Goal: Task Accomplishment & Management: Manage account settings

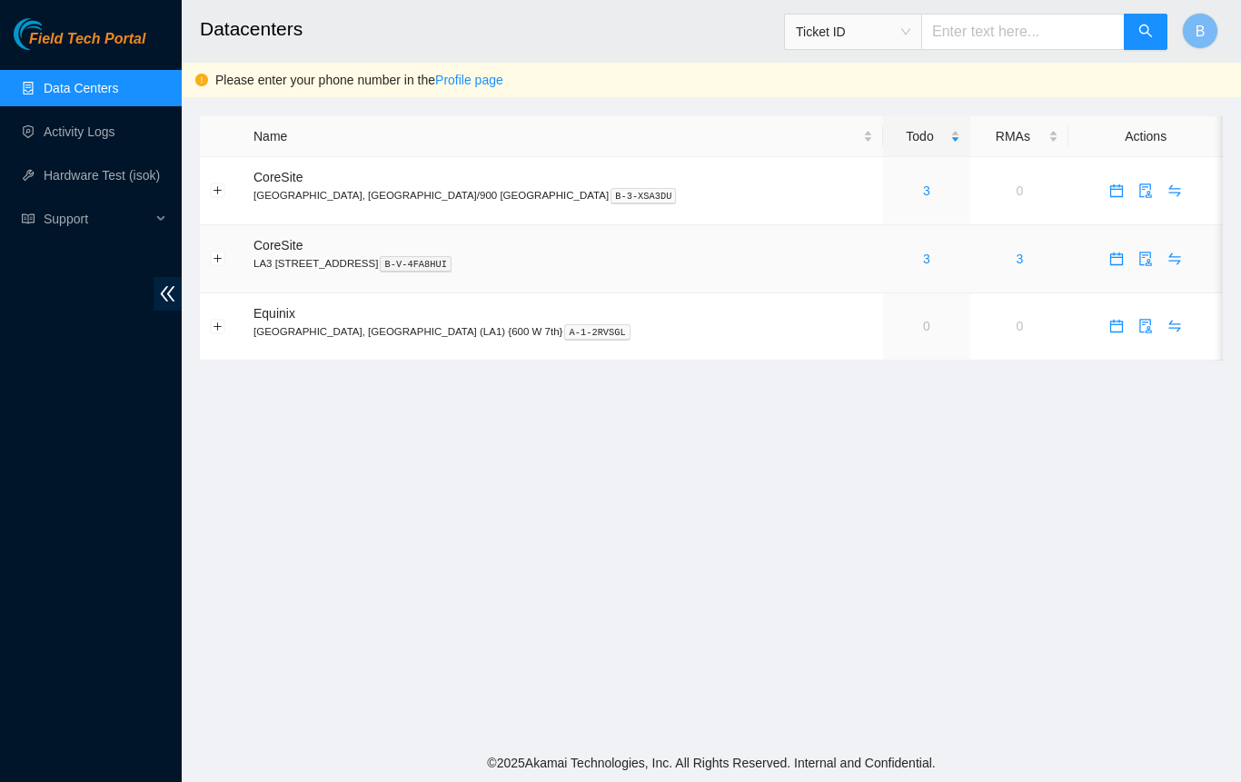
click at [460, 83] on link "Profile page" at bounding box center [469, 80] width 68 height 15
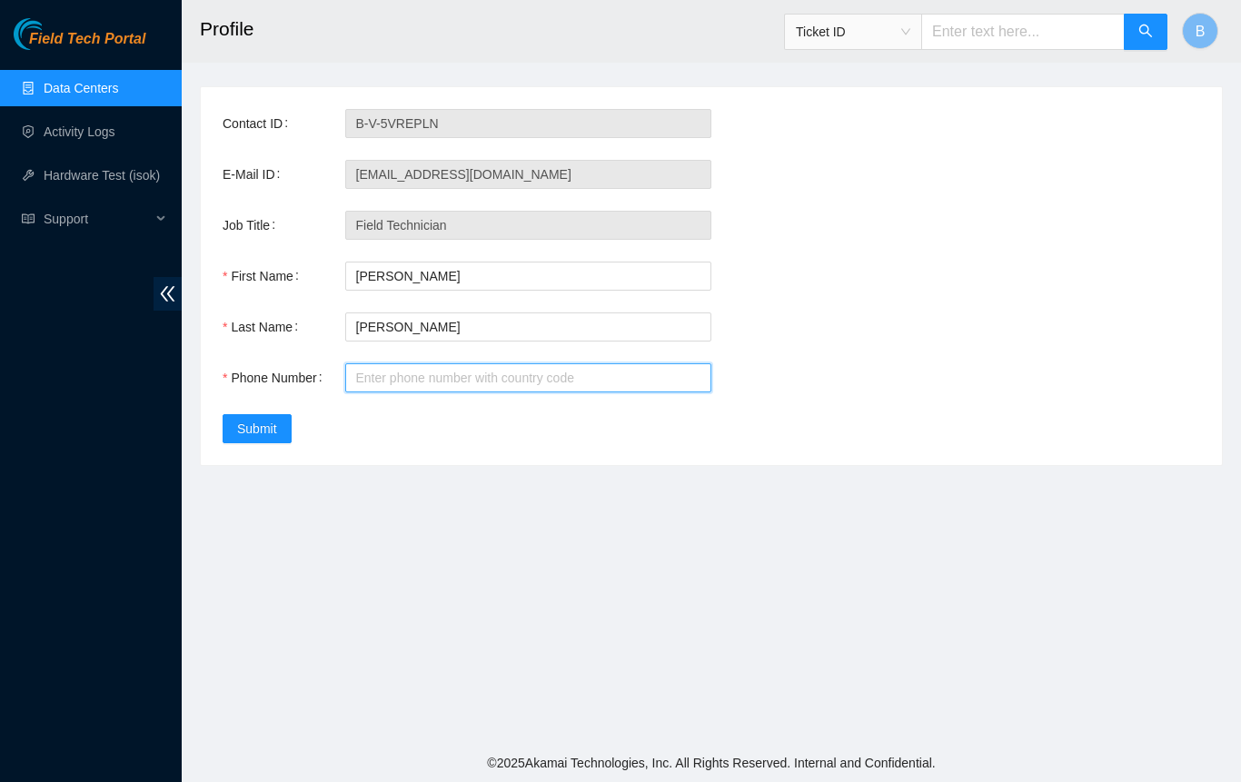
click at [430, 370] on input "Phone Number" at bounding box center [528, 377] width 367 height 29
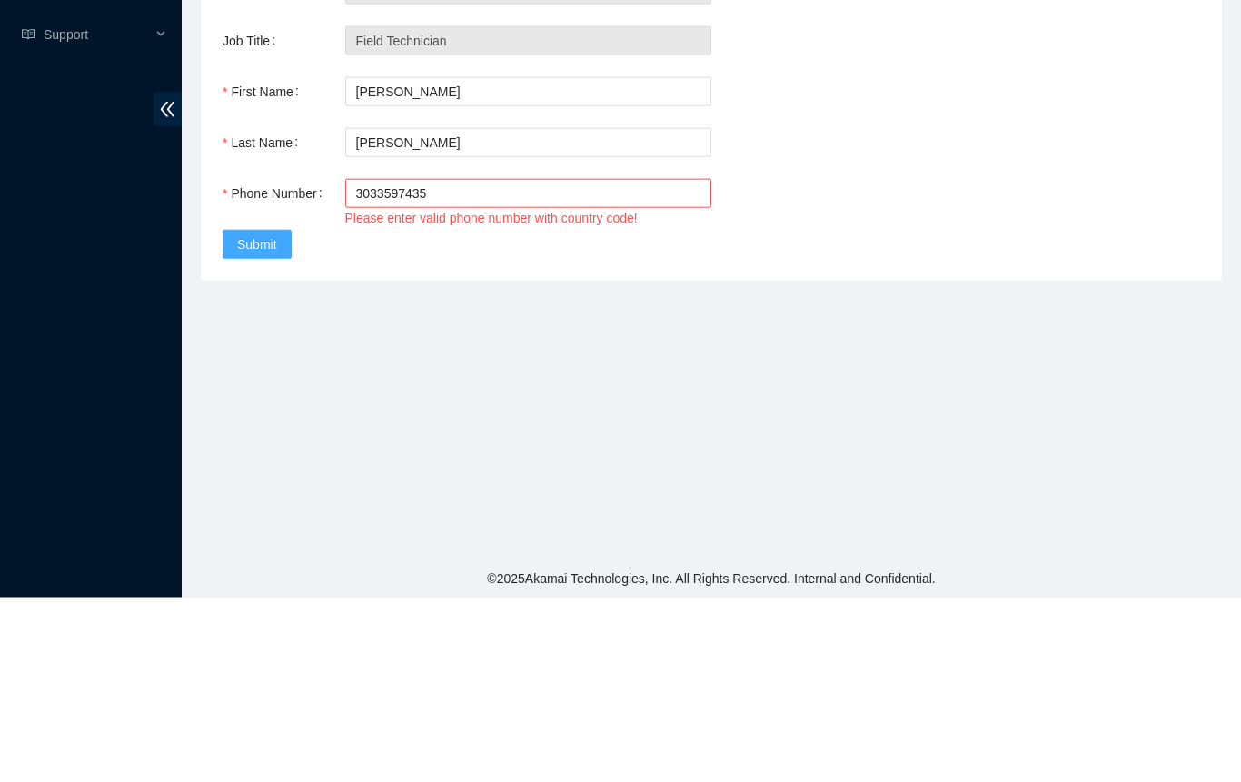
click at [272, 433] on span "Submit" at bounding box center [257, 429] width 40 height 20
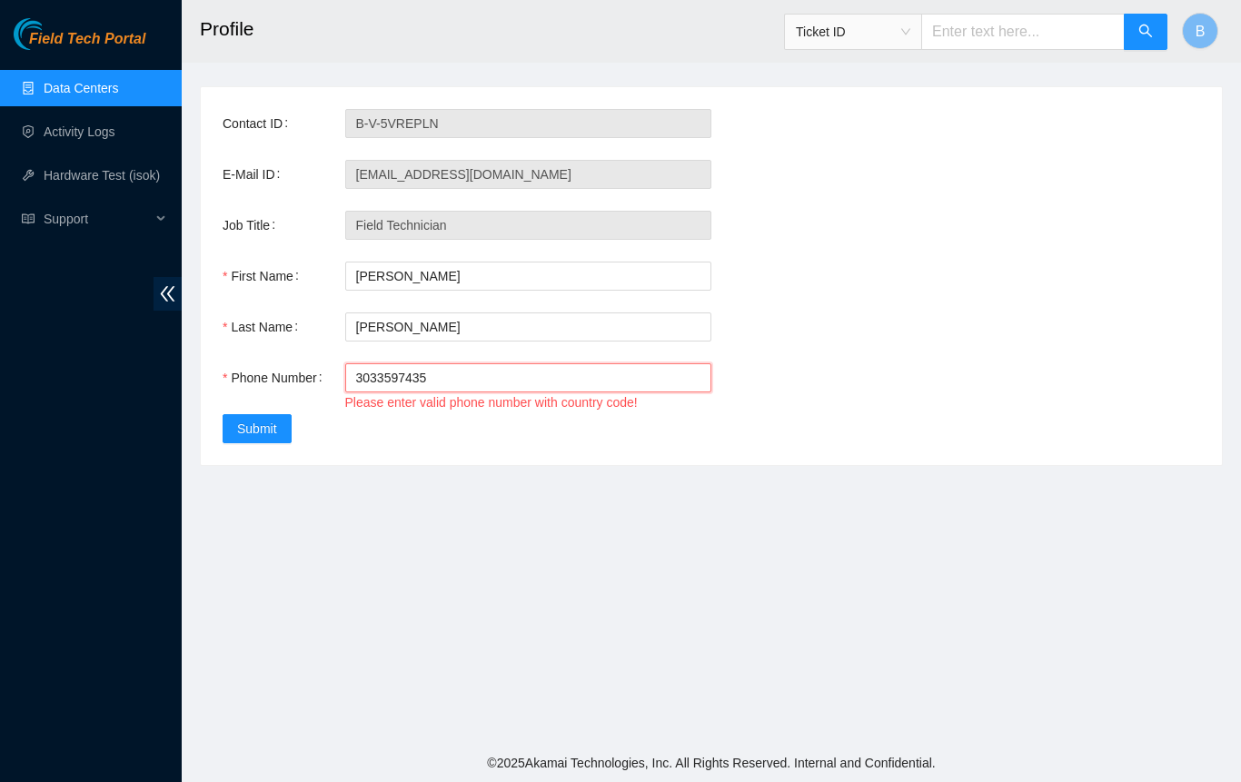
click at [371, 385] on input "3033597435" at bounding box center [528, 377] width 367 height 29
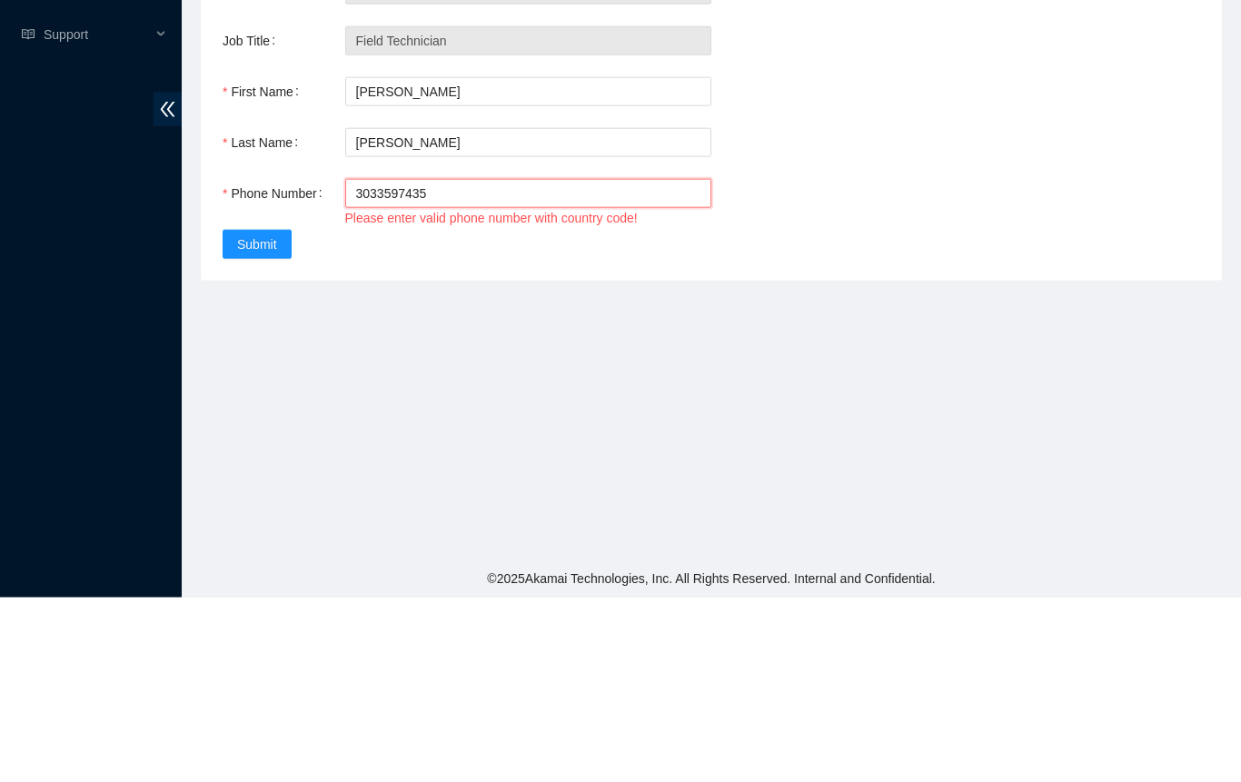
click at [474, 379] on input "3033597435" at bounding box center [528, 377] width 367 height 29
type input "3"
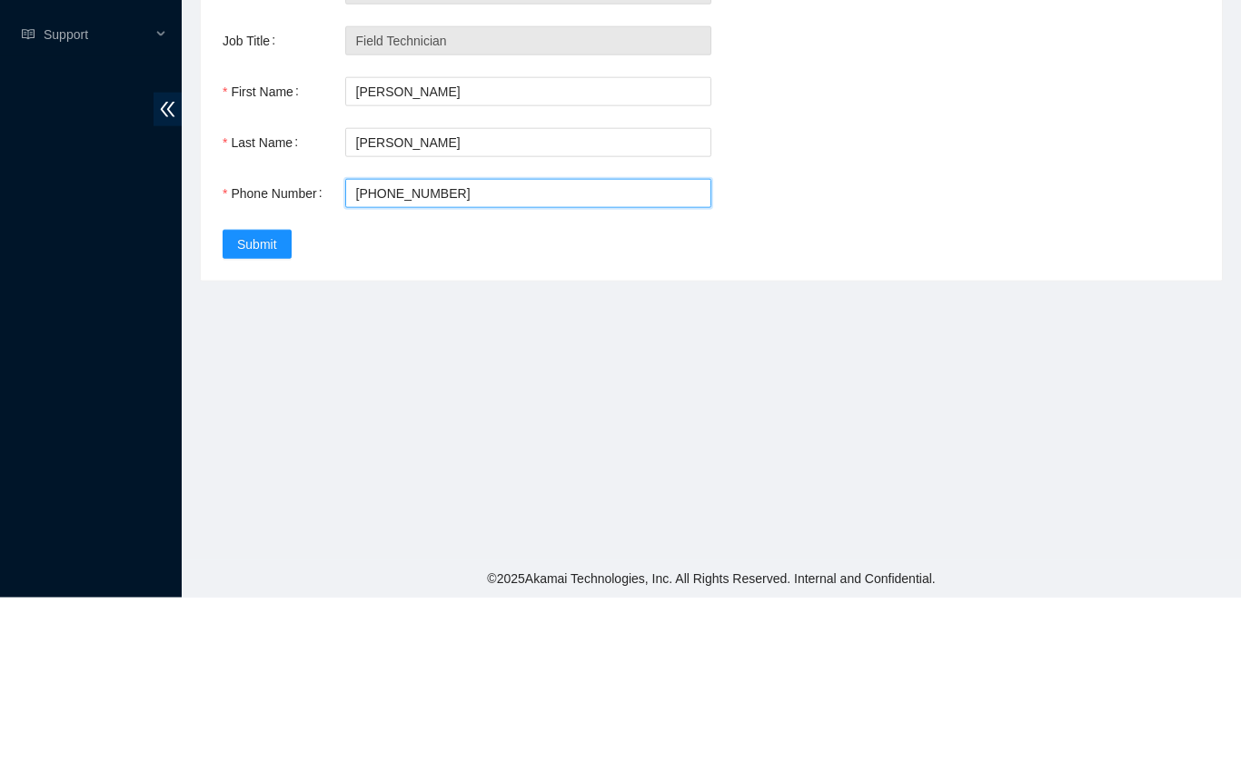
type input "+1 303 359 7435"
click at [252, 425] on span "Submit" at bounding box center [257, 429] width 40 height 20
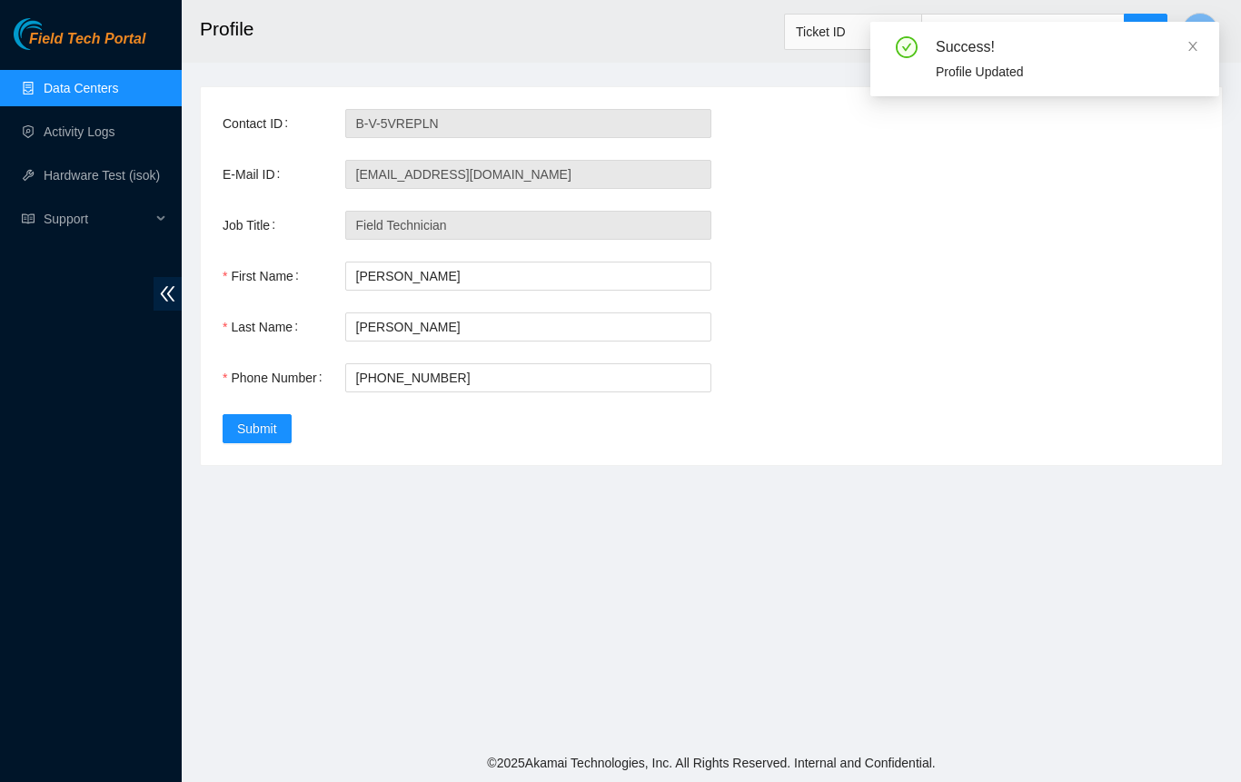
click at [66, 91] on link "Data Centers" at bounding box center [81, 88] width 74 height 15
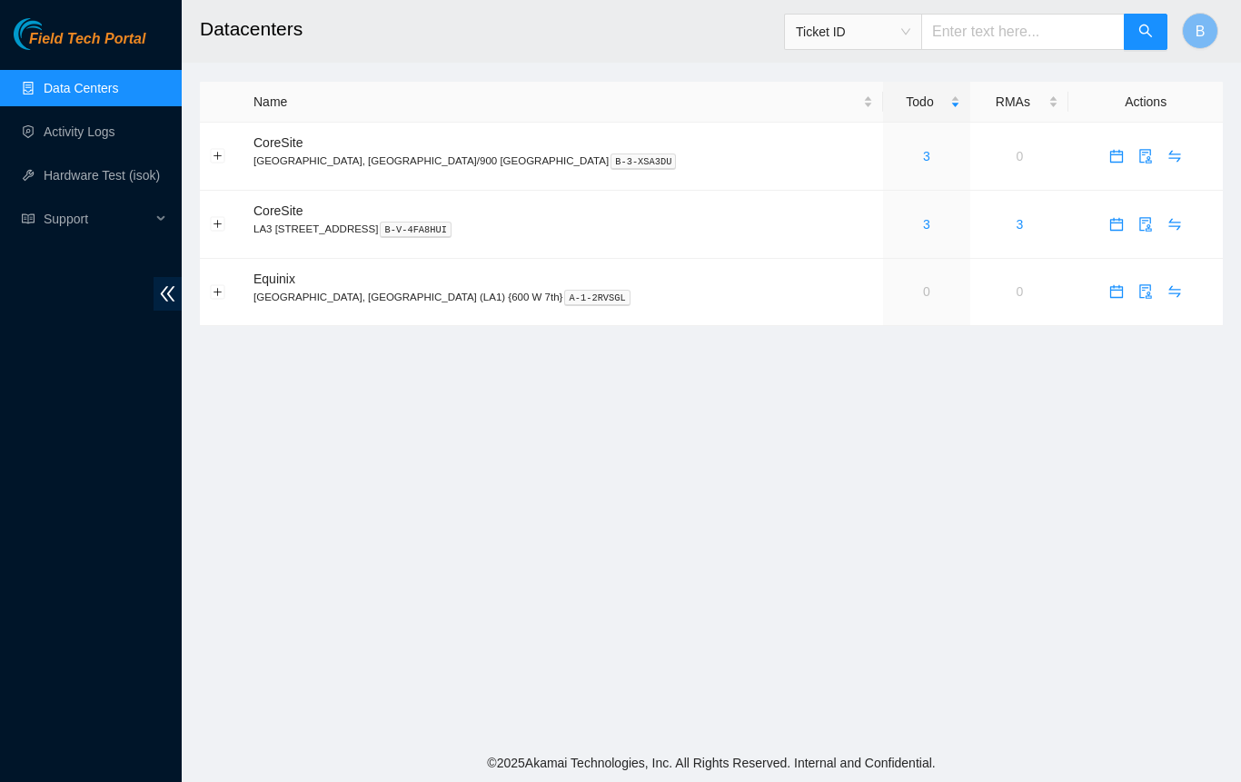
click at [74, 33] on span "Field Tech Portal" at bounding box center [87, 39] width 116 height 17
click at [68, 139] on link "Activity Logs" at bounding box center [80, 131] width 72 height 15
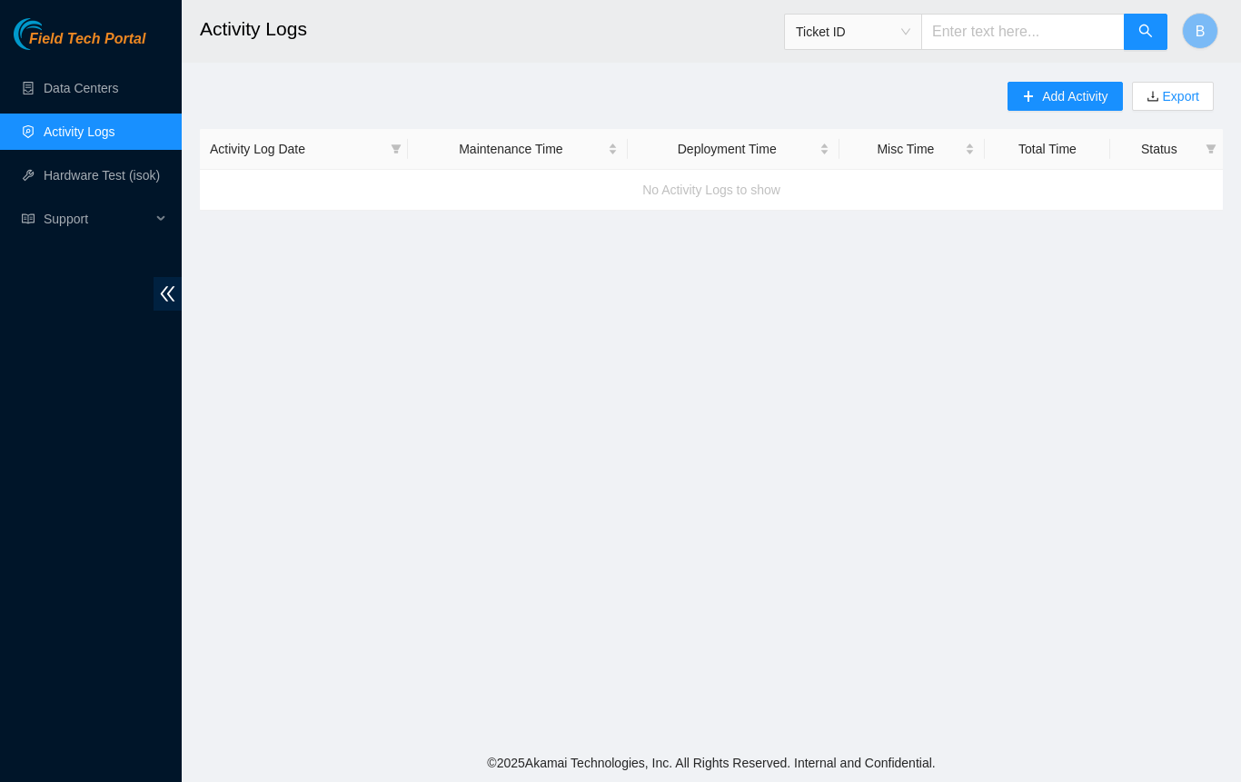
click at [62, 168] on link "Hardware Test (isok)" at bounding box center [102, 175] width 116 height 15
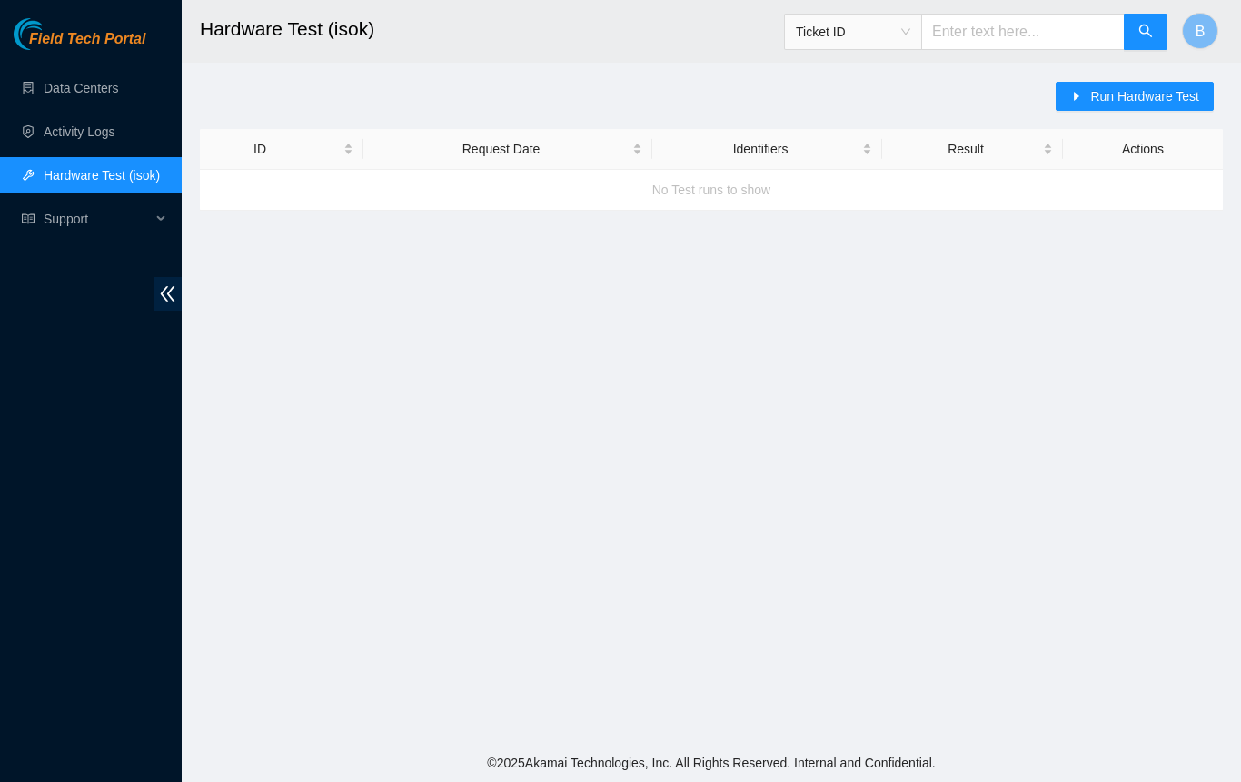
click at [56, 211] on span "Support" at bounding box center [97, 219] width 107 height 36
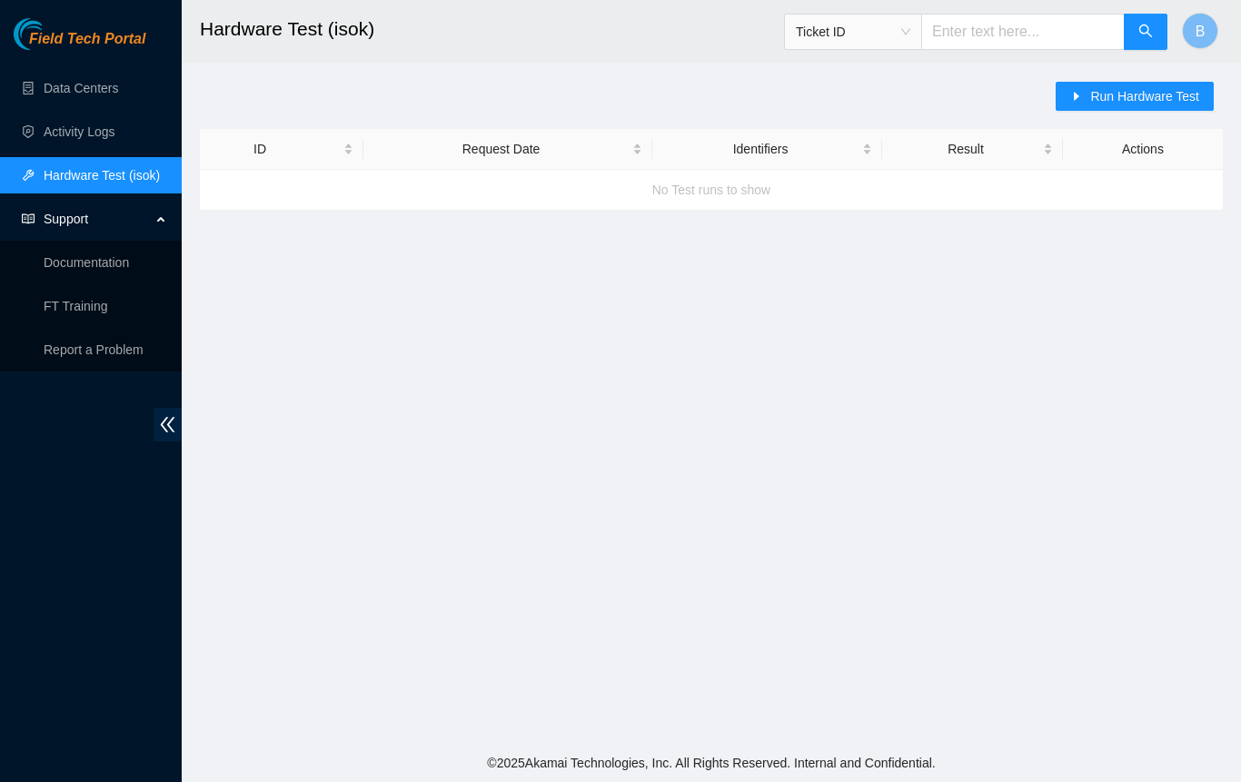
click at [67, 313] on link "FT Training" at bounding box center [76, 306] width 64 height 15
